Goal: Transaction & Acquisition: Purchase product/service

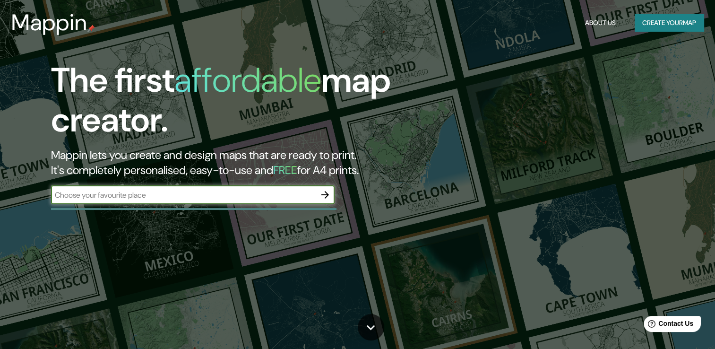
click at [156, 197] on input "text" at bounding box center [183, 194] width 265 height 11
type input "[GEOGRAPHIC_DATA]"
click at [324, 195] on icon "button" at bounding box center [325, 195] width 8 height 8
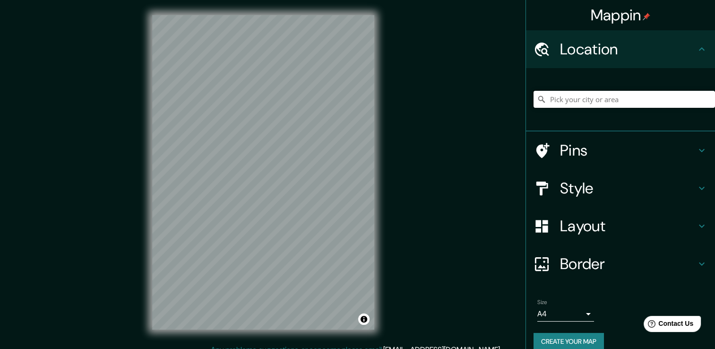
click at [579, 98] on input "Pick your city or area" at bounding box center [623, 99] width 181 height 17
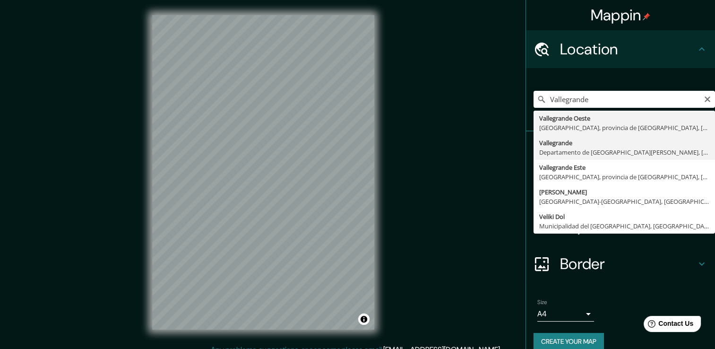
type input "[GEOGRAPHIC_DATA], [GEOGRAPHIC_DATA][PERSON_NAME], [GEOGRAPHIC_DATA]"
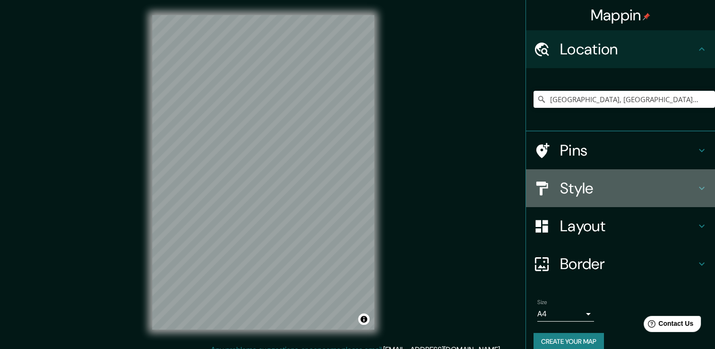
click at [549, 192] on div at bounding box center [546, 188] width 26 height 17
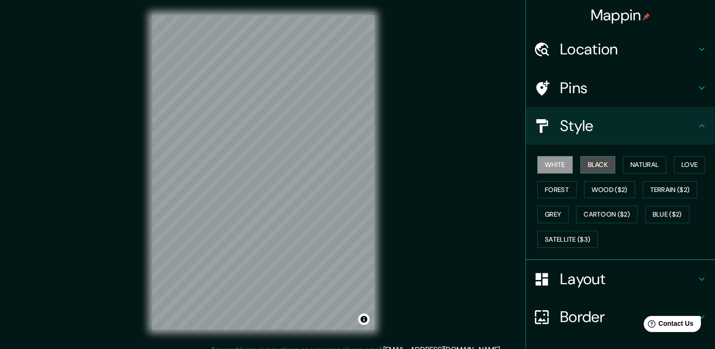
click at [590, 167] on button "Black" at bounding box center [597, 164] width 35 height 17
click at [592, 47] on h4 "Location" at bounding box center [628, 49] width 136 height 19
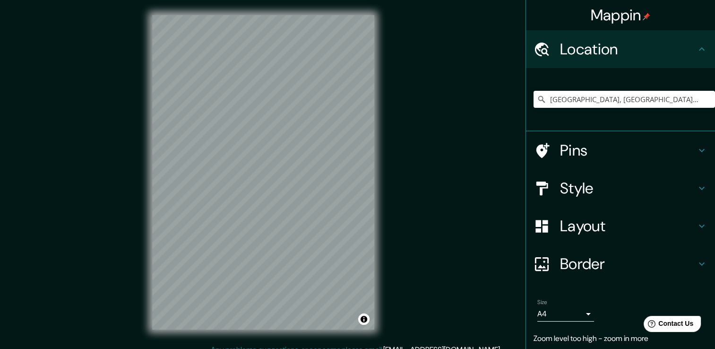
click at [573, 189] on h4 "Style" at bounding box center [628, 188] width 136 height 19
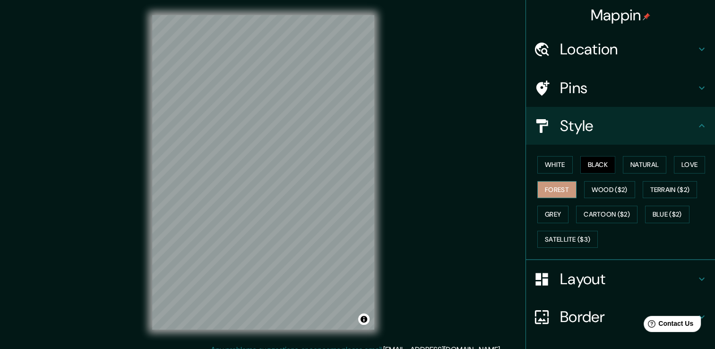
click at [549, 186] on button "Forest" at bounding box center [556, 189] width 39 height 17
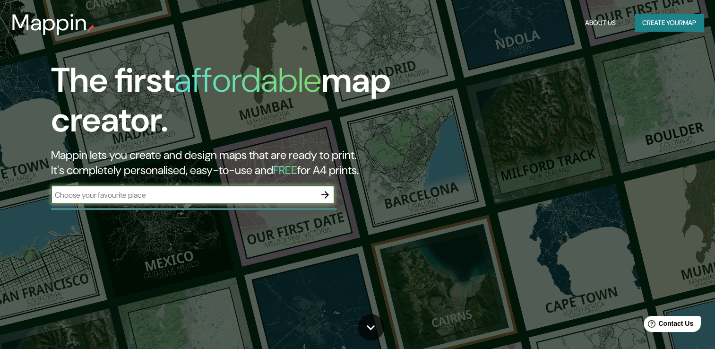
click at [247, 194] on input "text" at bounding box center [183, 194] width 265 height 11
type input "[GEOGRAPHIC_DATA]"
click at [324, 199] on icon "button" at bounding box center [324, 194] width 11 height 11
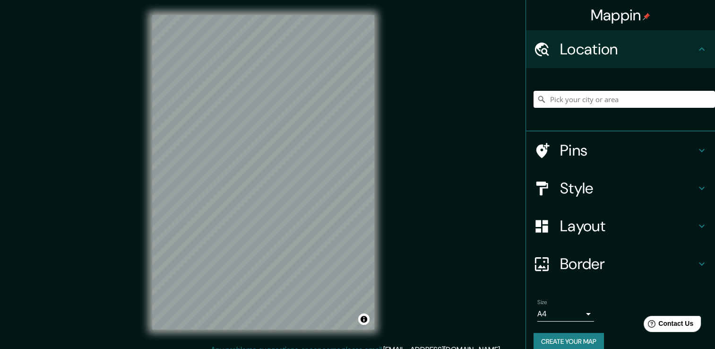
click at [601, 101] on input "Pick your city or area" at bounding box center [623, 99] width 181 height 17
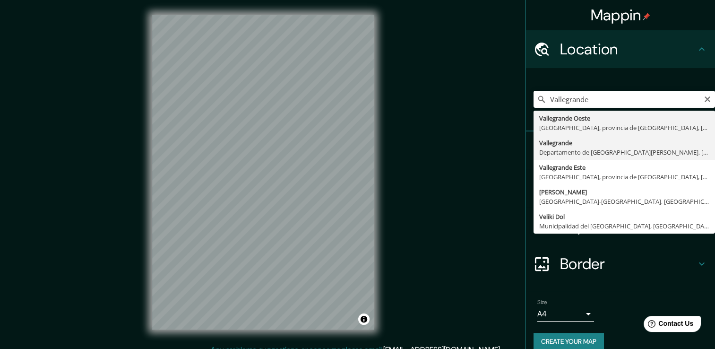
type input "[GEOGRAPHIC_DATA], [GEOGRAPHIC_DATA][PERSON_NAME], [GEOGRAPHIC_DATA]"
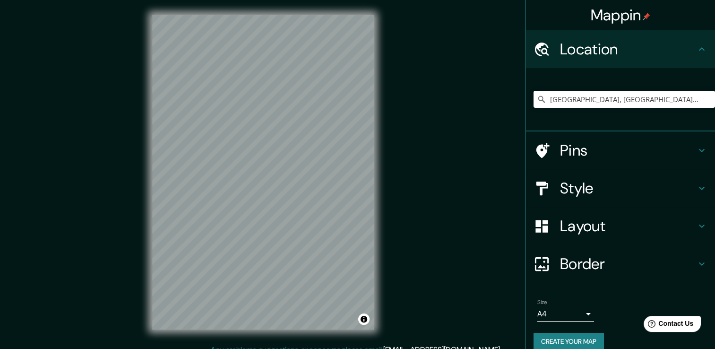
click at [588, 189] on h4 "Style" at bounding box center [628, 188] width 136 height 19
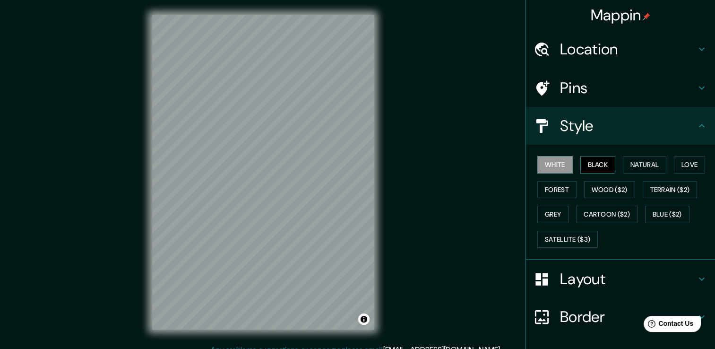
click at [581, 164] on button "Black" at bounding box center [597, 164] width 35 height 17
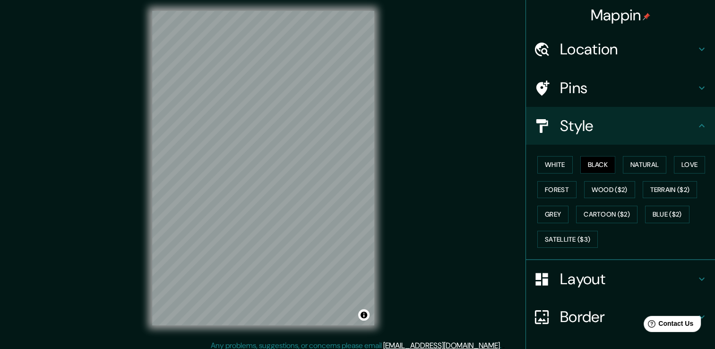
scroll to position [10, 0]
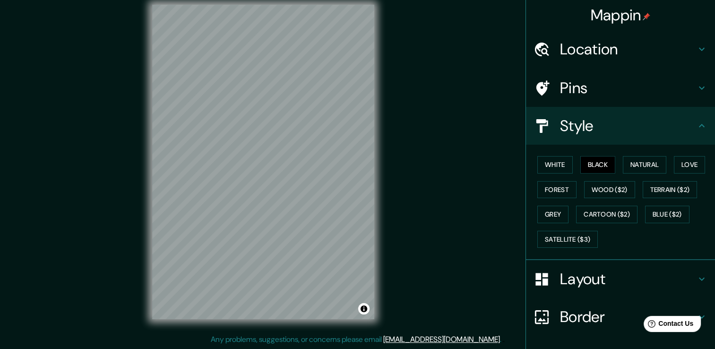
click at [565, 47] on h4 "Location" at bounding box center [628, 49] width 136 height 19
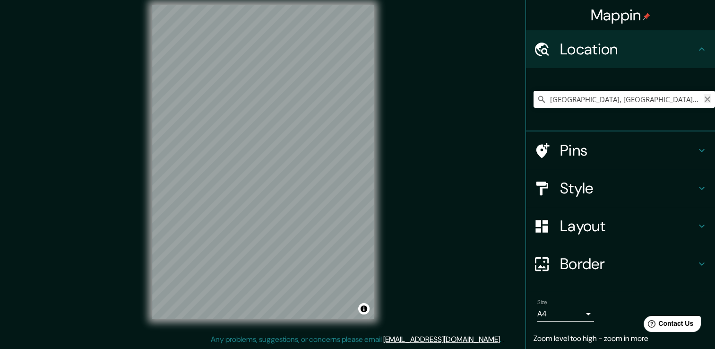
click at [703, 100] on icon "Clear" at bounding box center [707, 99] width 8 height 8
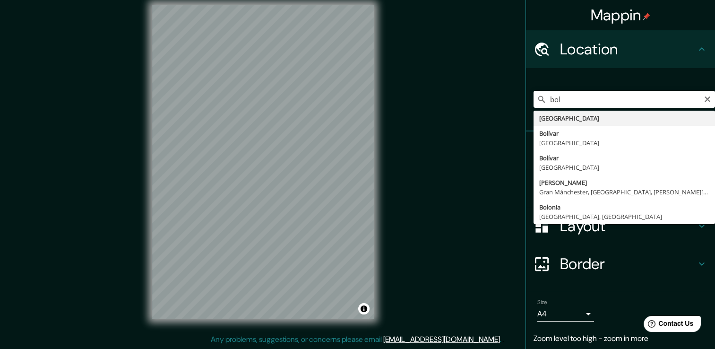
type input "[GEOGRAPHIC_DATA]"
